Goal: Task Accomplishment & Management: Manage account settings

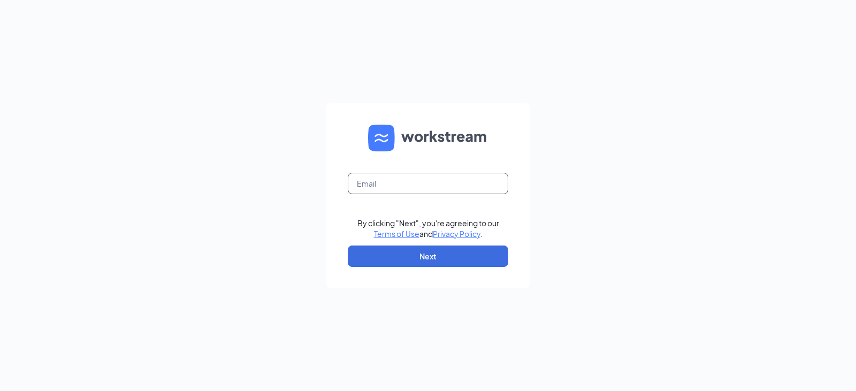
click at [405, 190] on input "text" at bounding box center [428, 183] width 161 height 21
type input "nathan.fulmer@runza.com"
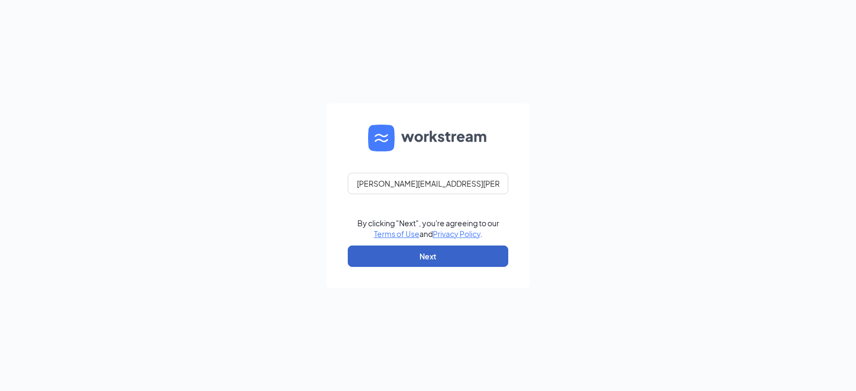
click at [414, 254] on button "Next" at bounding box center [428, 256] width 161 height 21
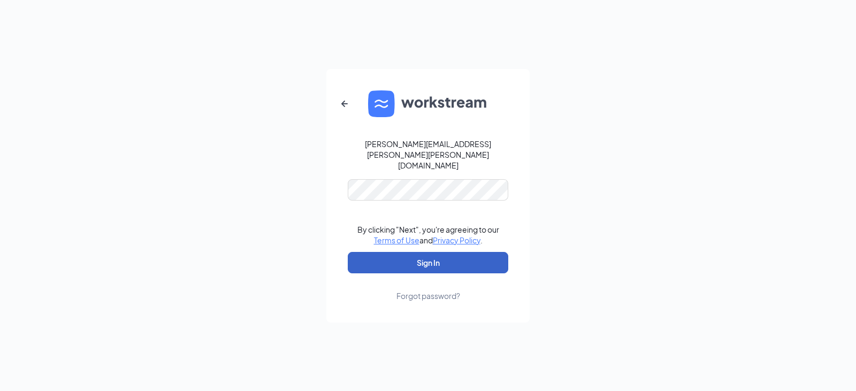
click at [423, 252] on button "Sign In" at bounding box center [428, 262] width 161 height 21
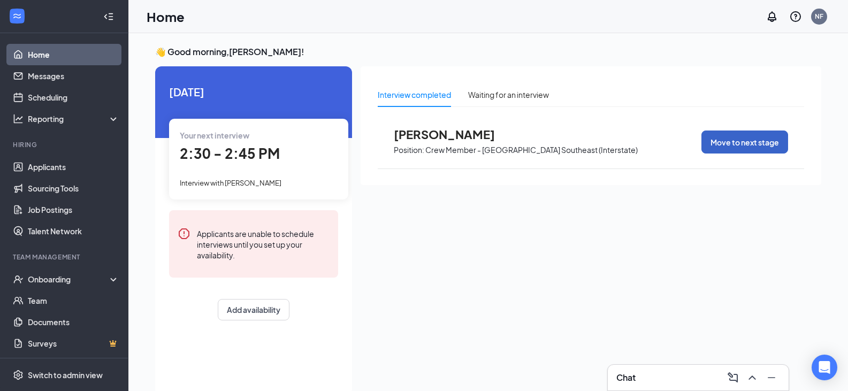
click at [719, 139] on button "Move to next stage" at bounding box center [745, 142] width 87 height 23
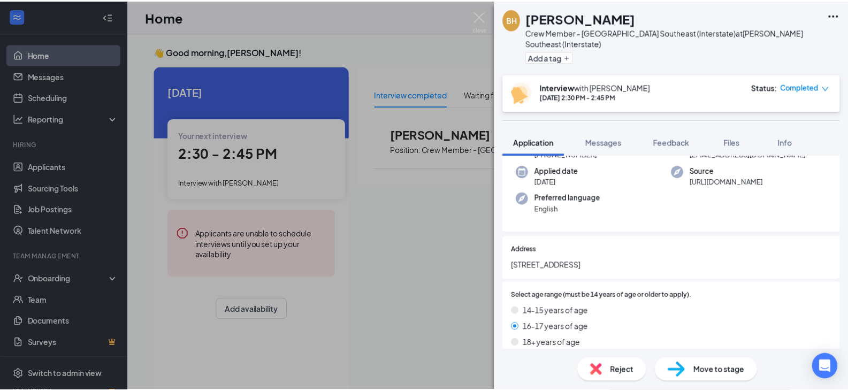
scroll to position [161, 0]
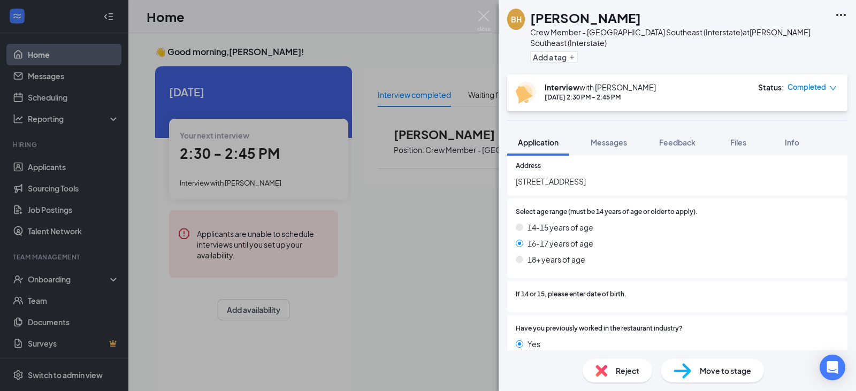
click at [727, 372] on span "Move to stage" at bounding box center [725, 371] width 51 height 12
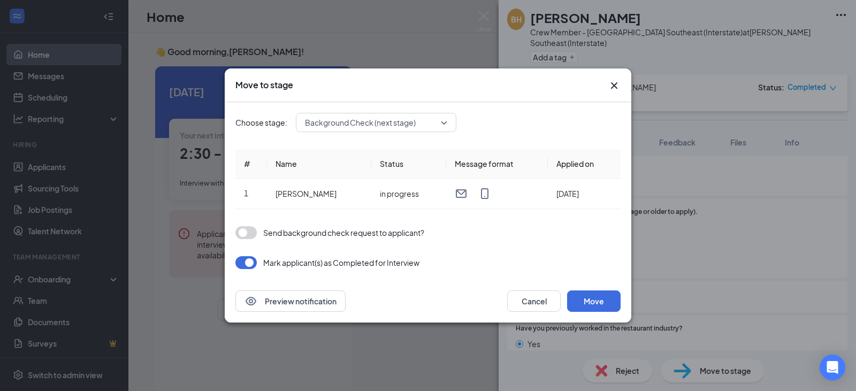
click at [438, 117] on span "Background Check (next stage)" at bounding box center [371, 123] width 133 height 16
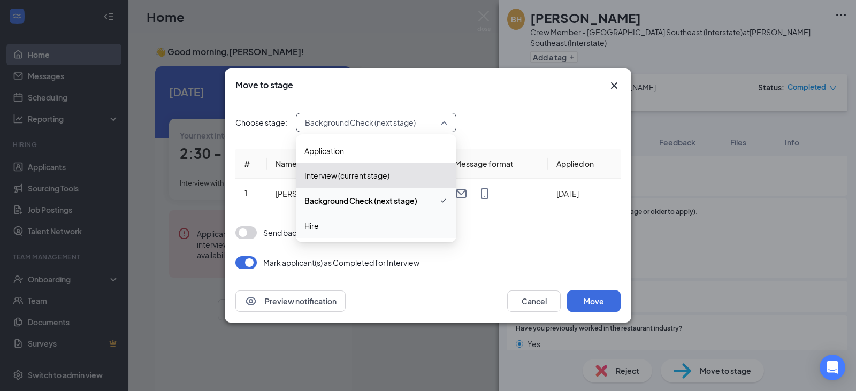
click at [340, 221] on span "Hire" at bounding box center [376, 226] width 143 height 12
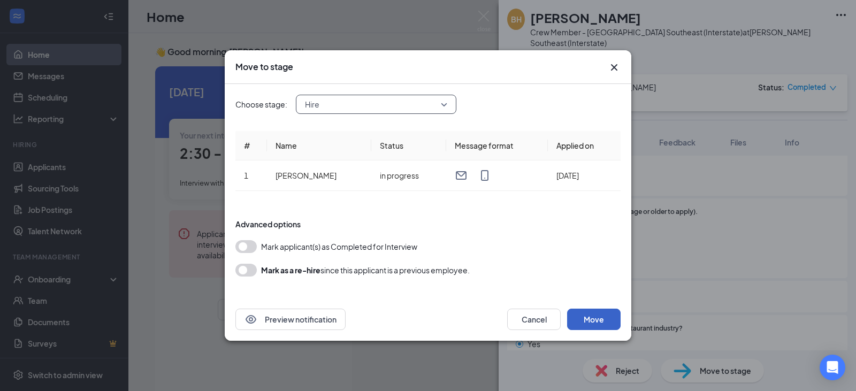
click at [600, 316] on button "Move" at bounding box center [594, 319] width 54 height 21
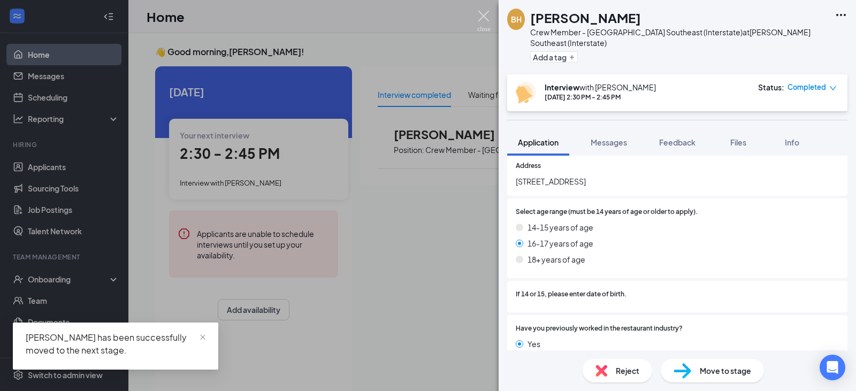
click at [485, 17] on img at bounding box center [483, 21] width 13 height 21
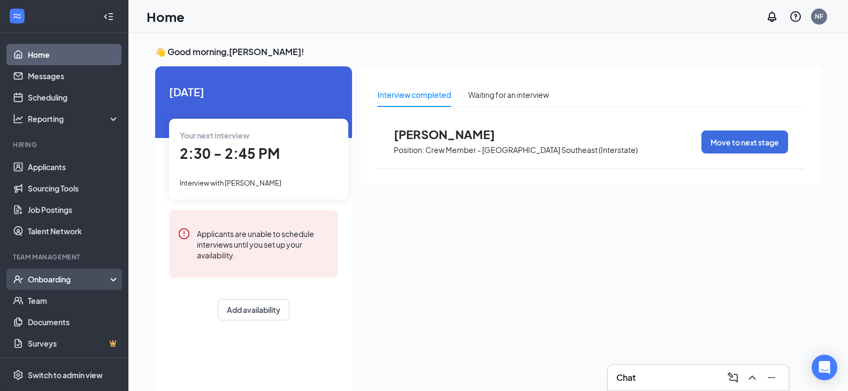
click at [67, 280] on div "Onboarding" at bounding box center [69, 279] width 82 height 11
click at [67, 283] on div "Onboarding" at bounding box center [69, 279] width 82 height 11
click at [67, 286] on div "Onboarding" at bounding box center [64, 279] width 128 height 21
click at [64, 299] on link "Overview" at bounding box center [74, 300] width 92 height 21
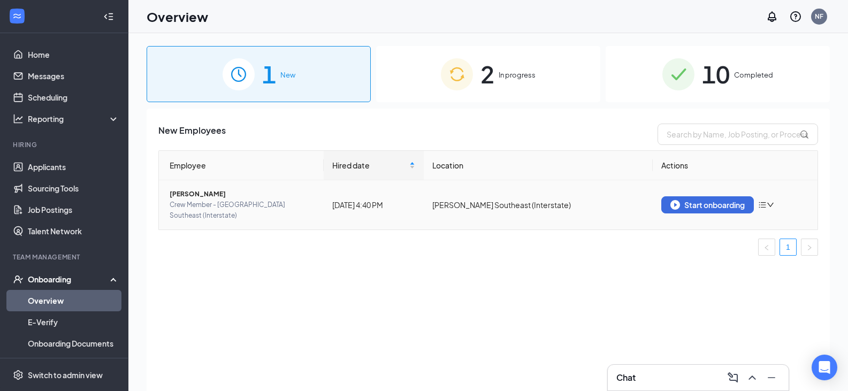
click at [183, 193] on span "[PERSON_NAME]" at bounding box center [243, 194] width 146 height 11
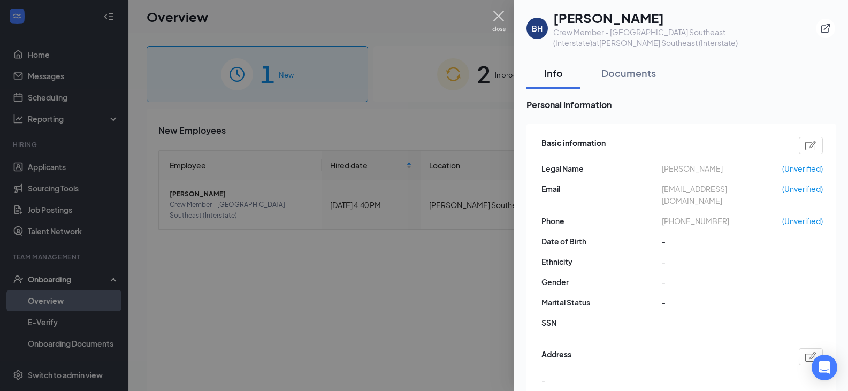
click at [498, 13] on img at bounding box center [498, 21] width 13 height 21
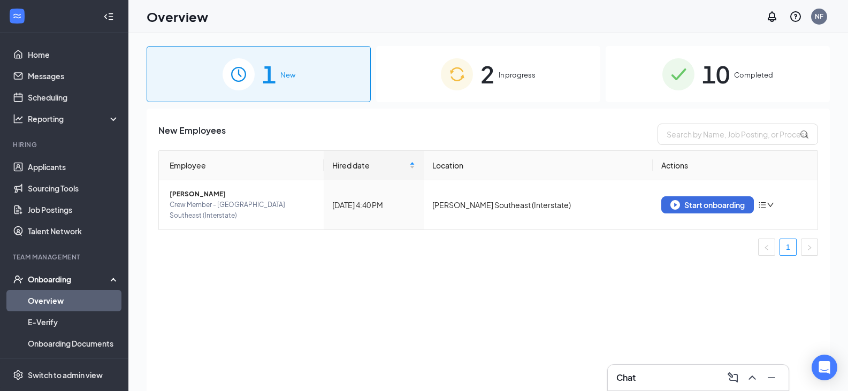
click at [493, 77] on span "2" at bounding box center [488, 74] width 14 height 37
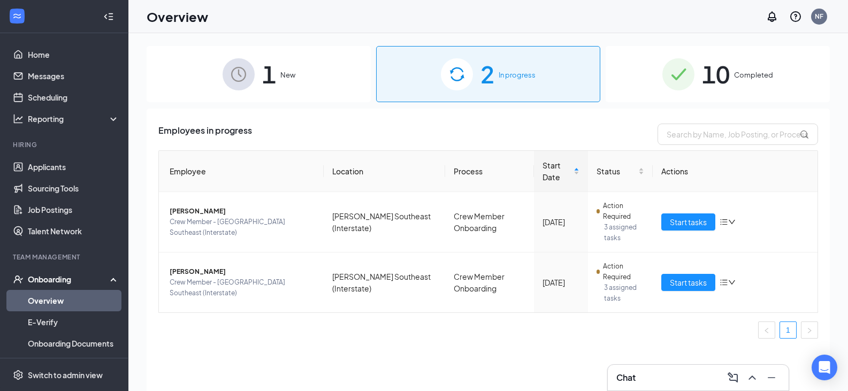
click at [276, 80] on span "1" at bounding box center [269, 74] width 14 height 37
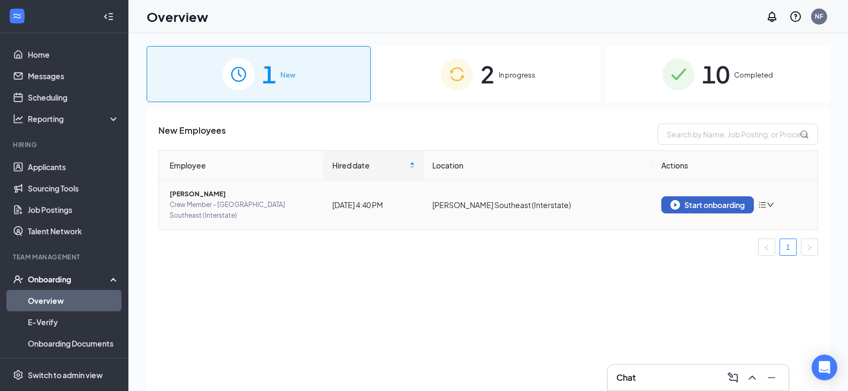
click at [677, 202] on img "button" at bounding box center [676, 205] width 10 height 10
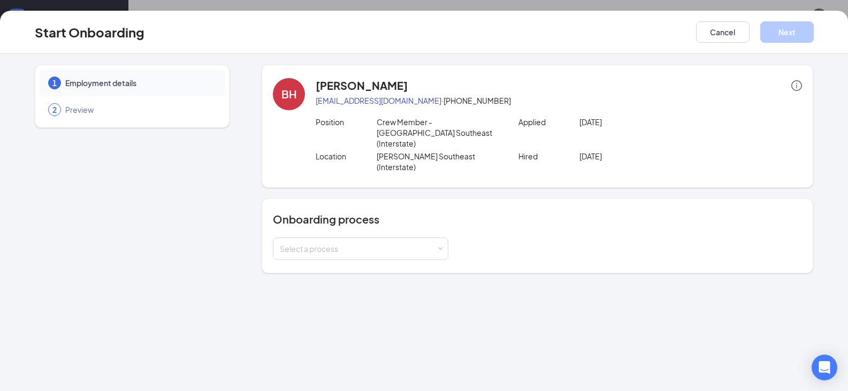
click at [375, 215] on div "Onboarding process Select a process" at bounding box center [537, 236] width 529 height 48
click at [374, 244] on div "Select a process" at bounding box center [358, 249] width 157 height 11
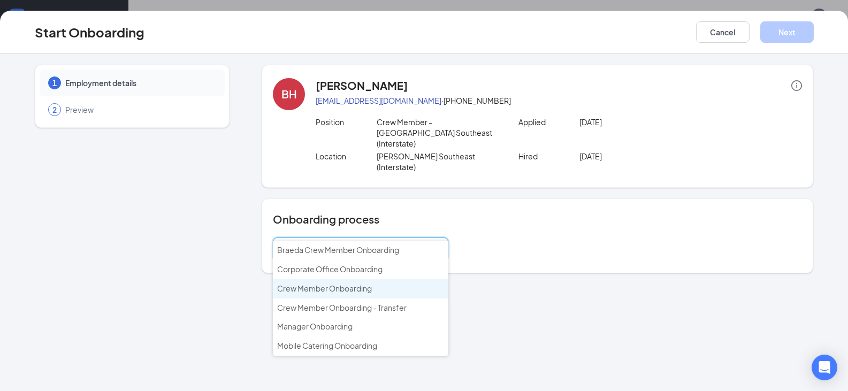
click at [359, 286] on span "Crew Member Onboarding" at bounding box center [324, 289] width 95 height 10
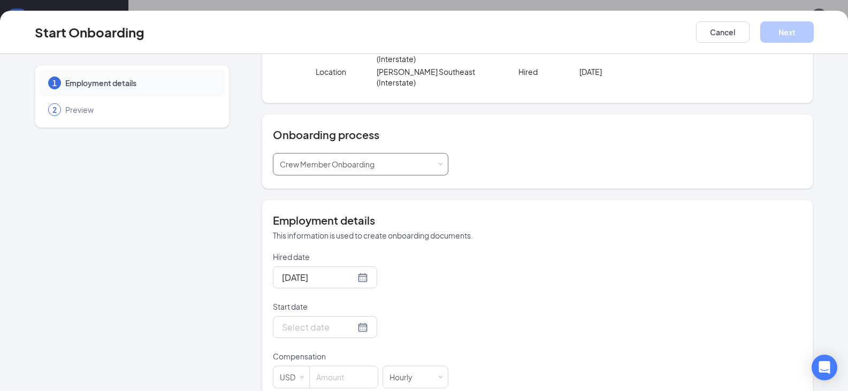
scroll to position [48, 0]
click at [352, 321] on div at bounding box center [325, 327] width 86 height 13
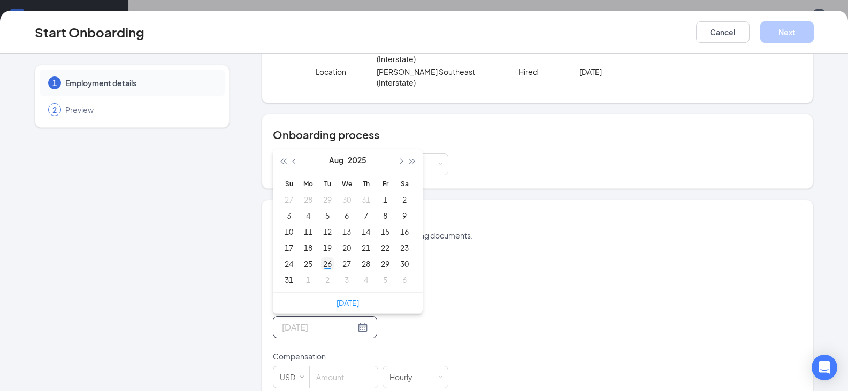
type input "[DATE]"
click at [322, 257] on div "26" at bounding box center [327, 263] width 13 height 13
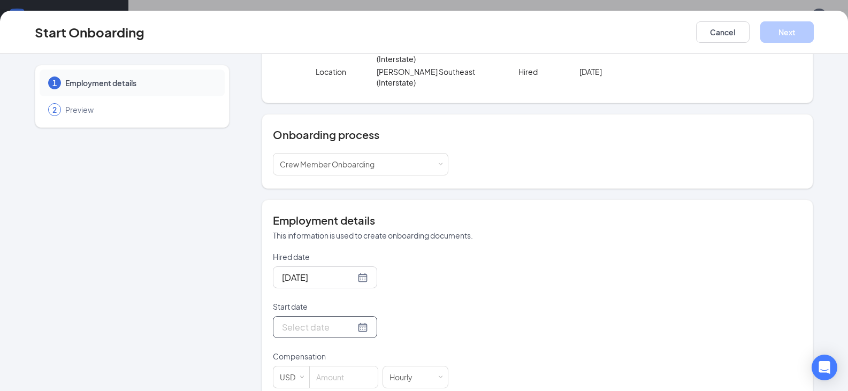
click at [347, 321] on div at bounding box center [325, 327] width 86 height 13
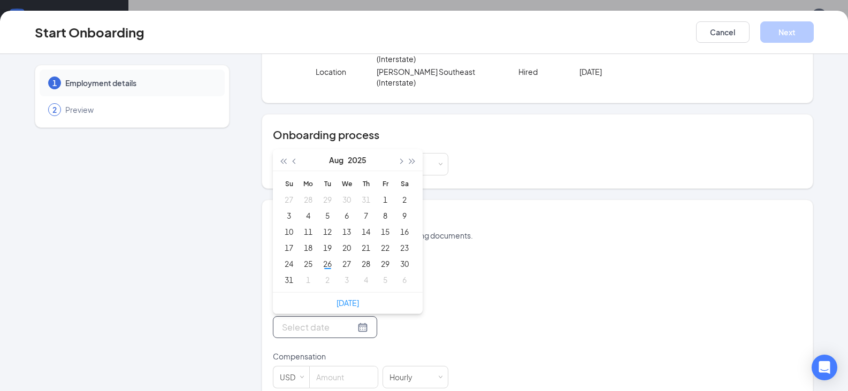
click at [354, 321] on div at bounding box center [325, 327] width 86 height 13
type input "[DATE]"
click at [401, 149] on button "button" at bounding box center [401, 159] width 12 height 21
type input "[DATE]"
click at [286, 209] on div "7" at bounding box center [289, 215] width 13 height 13
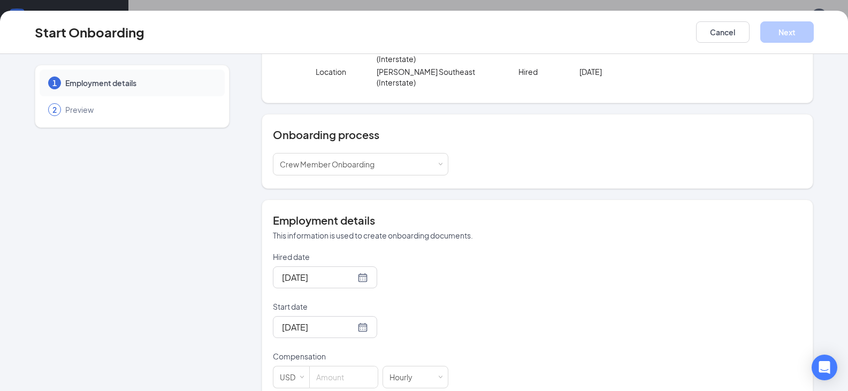
click at [526, 270] on div "Hired date [DATE] Start date [DATE] [DATE] Su Mo Tu We Th Fr Sa 31 1 2 3 4 5 6 …" at bounding box center [537, 320] width 529 height 137
click at [346, 351] on div "Compensation USD Hourly" at bounding box center [361, 369] width 176 height 37
click at [345, 367] on input at bounding box center [344, 377] width 68 height 21
type input "14.25"
click at [690, 222] on div "Employment details This information is used to create onboarding documents. Hir…" at bounding box center [537, 301] width 529 height 176
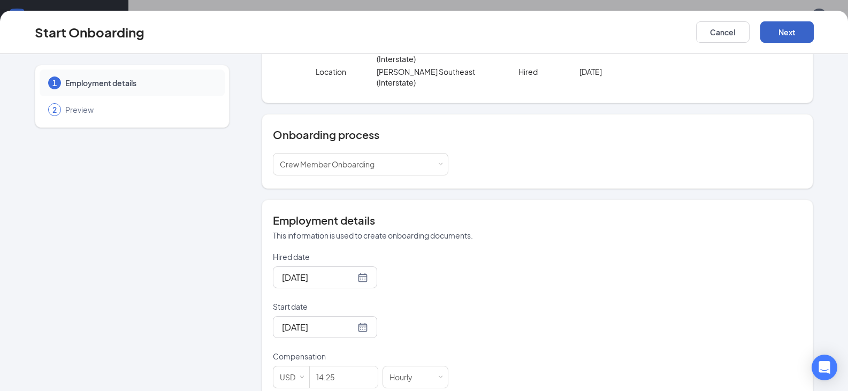
click at [798, 28] on button "Next" at bounding box center [788, 31] width 54 height 21
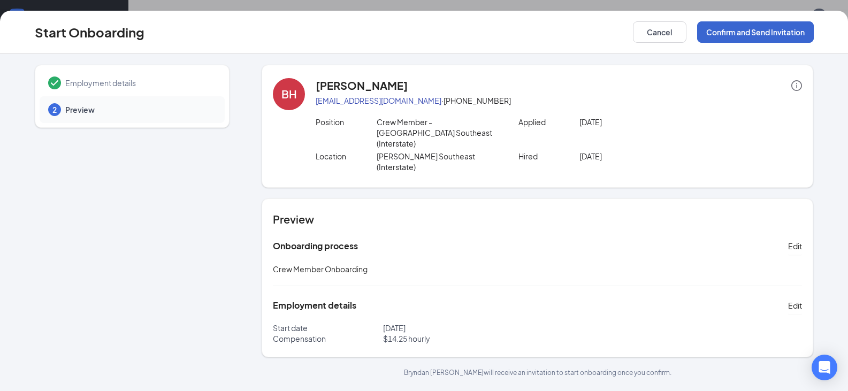
scroll to position [0, 0]
click at [742, 29] on button "Confirm and Send Invitation" at bounding box center [756, 31] width 117 height 21
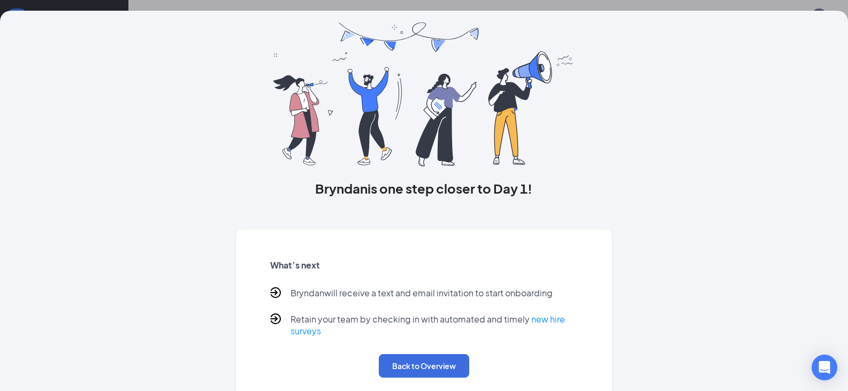
scroll to position [48, 0]
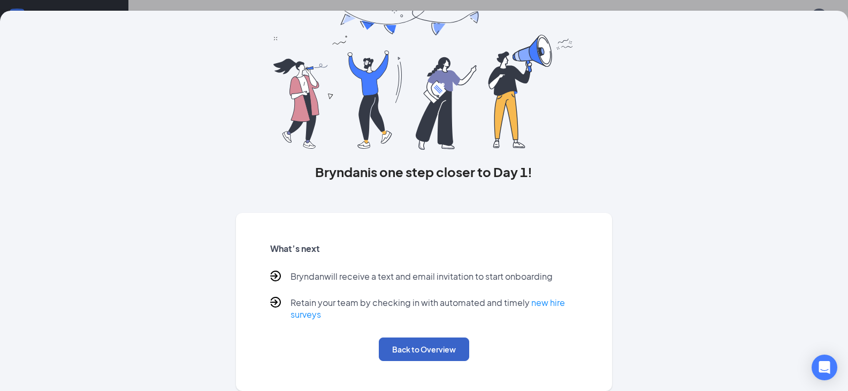
click at [400, 342] on button "Back to Overview" at bounding box center [424, 350] width 90 height 24
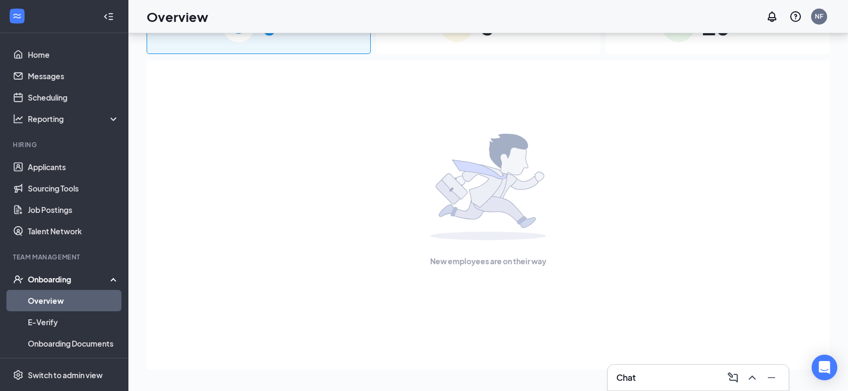
scroll to position [0, 0]
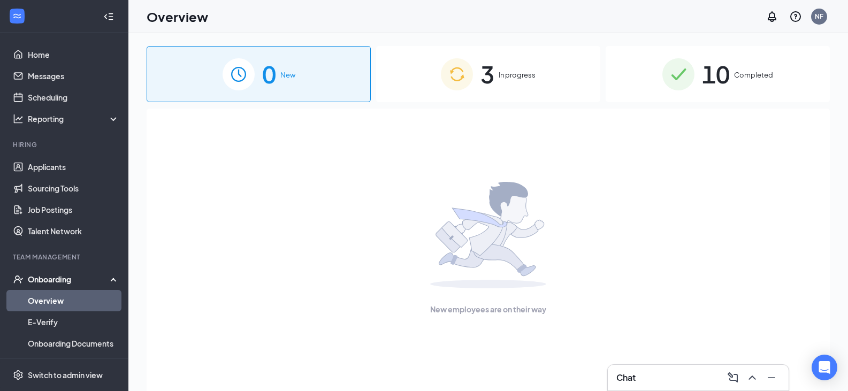
click at [519, 66] on div "3 In progress" at bounding box center [488, 74] width 224 height 56
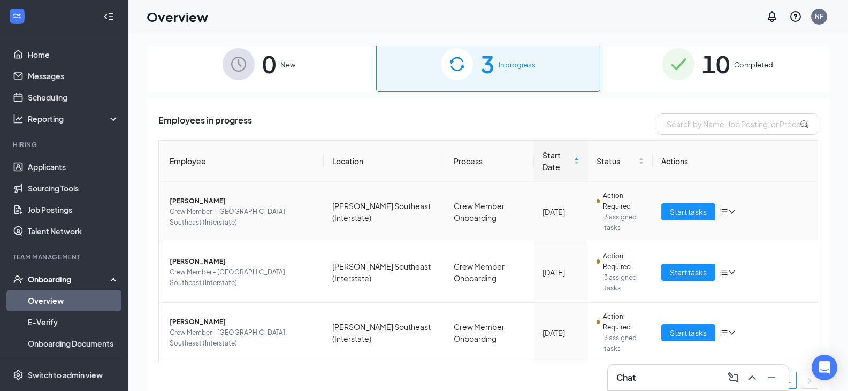
scroll to position [19, 0]
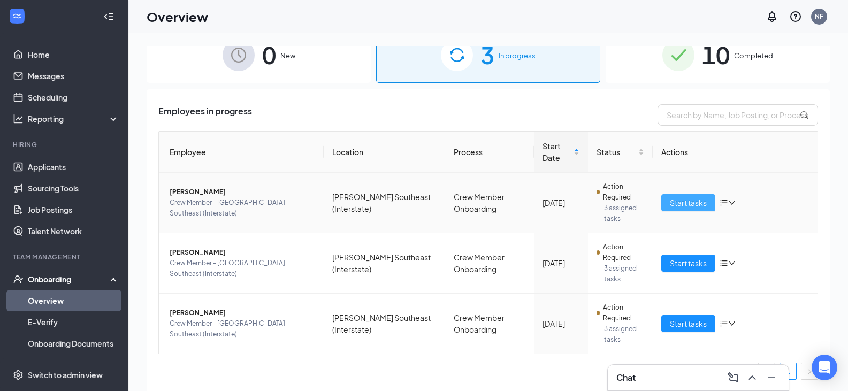
click at [688, 209] on button "Start tasks" at bounding box center [689, 202] width 54 height 17
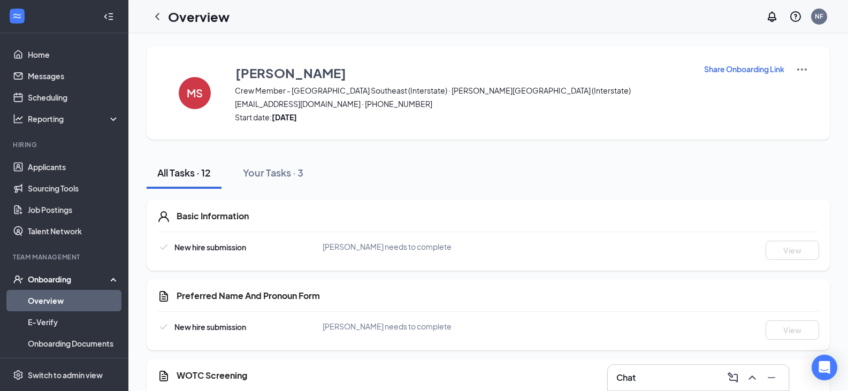
click at [161, 17] on icon "ChevronLeft" at bounding box center [157, 16] width 13 height 13
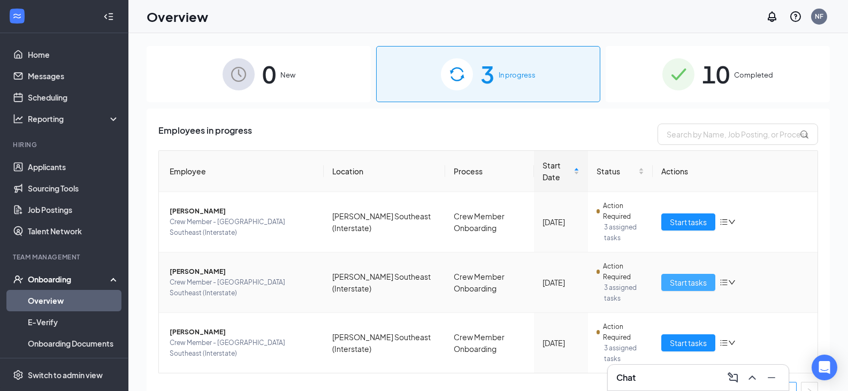
click at [689, 289] on button "Start tasks" at bounding box center [689, 282] width 54 height 17
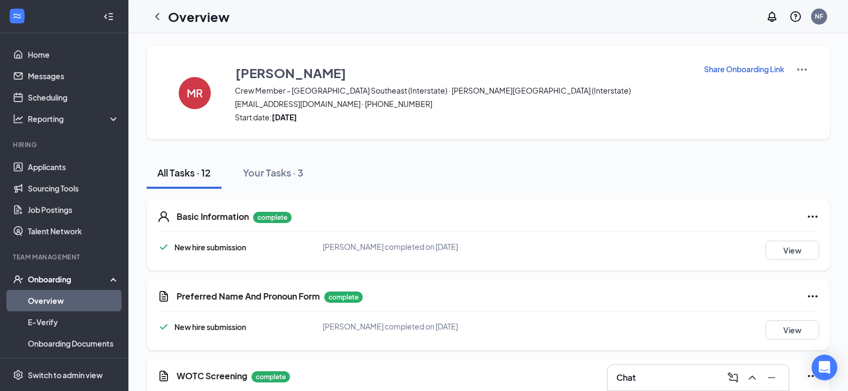
click at [699, 377] on div "Chat" at bounding box center [699, 377] width 164 height 17
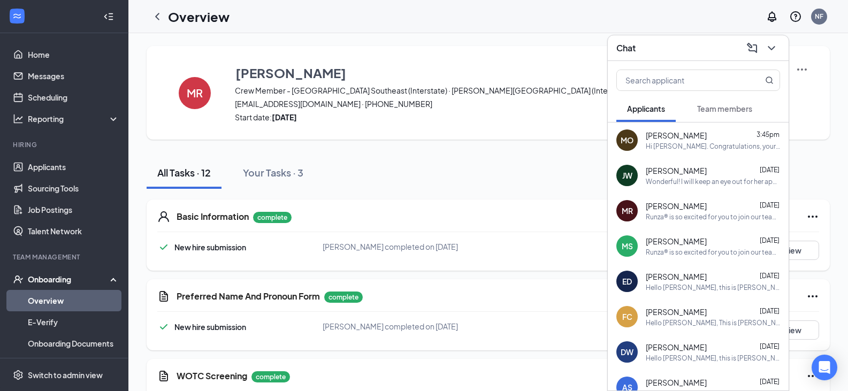
click at [678, 209] on span "[PERSON_NAME]" at bounding box center [676, 206] width 61 height 11
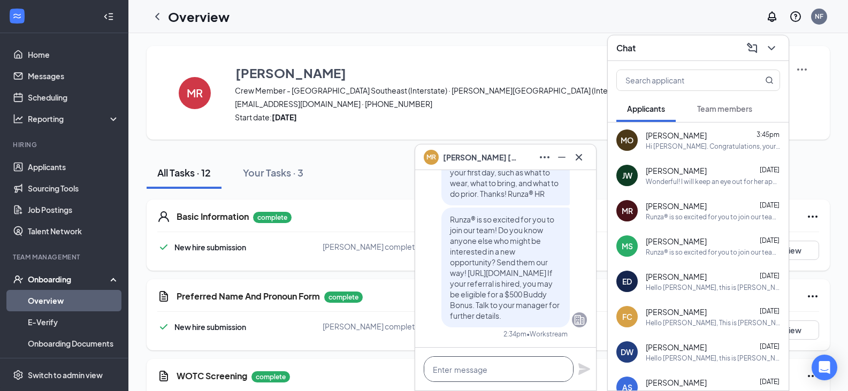
click at [525, 367] on textarea at bounding box center [499, 370] width 150 height 26
click at [579, 162] on icon "Cross" at bounding box center [579, 157] width 13 height 13
